Goal: Transaction & Acquisition: Purchase product/service

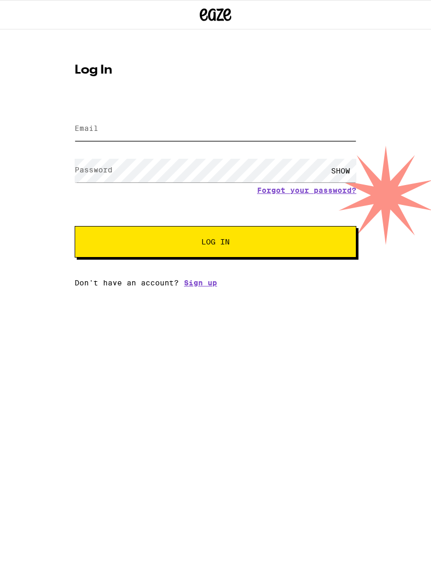
type input "[EMAIL_ADDRESS][DOMAIN_NAME]"
click at [215, 243] on button "Log In" at bounding box center [216, 242] width 282 height 32
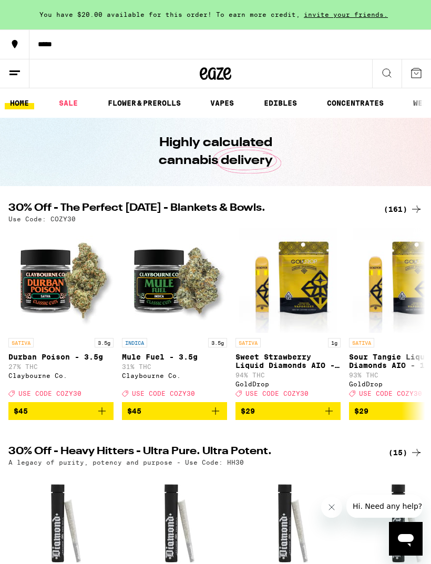
click at [388, 71] on icon at bounding box center [387, 73] width 13 height 13
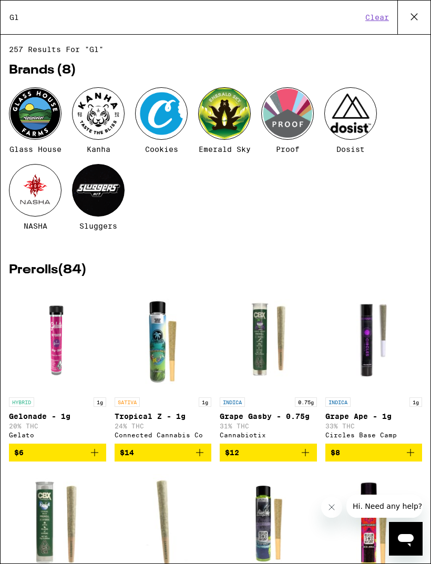
type input "Gl"
click at [37, 114] on div at bounding box center [35, 113] width 53 height 53
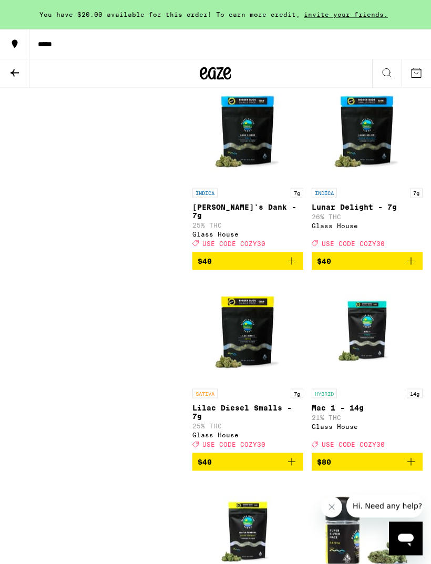
scroll to position [704, 0]
